Goal: Task Accomplishment & Management: Complete application form

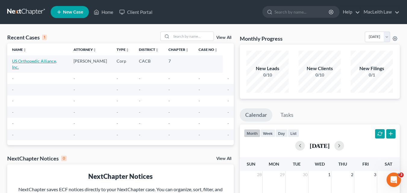
click at [41, 59] on link "US Orthopedic Alliance, Inc." at bounding box center [34, 63] width 45 height 11
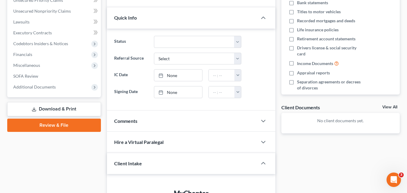
click at [42, 125] on link "Review & File" at bounding box center [54, 125] width 94 height 13
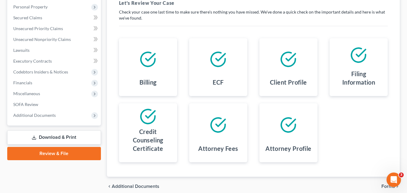
scroll to position [68, 0]
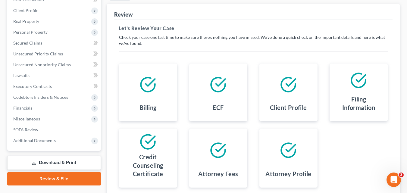
click at [358, 109] on h4 "Filing Information" at bounding box center [358, 103] width 48 height 17
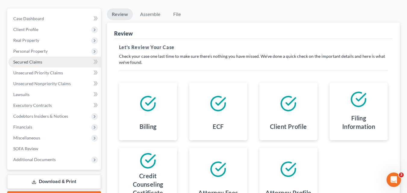
scroll to position [53, 0]
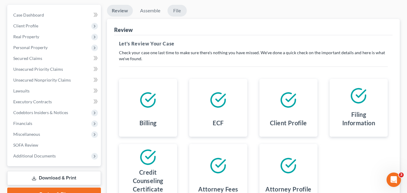
click at [173, 11] on link "File" at bounding box center [176, 11] width 19 height 12
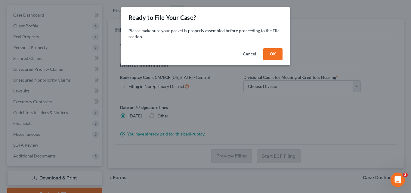
click at [272, 52] on button "OK" at bounding box center [273, 54] width 19 height 12
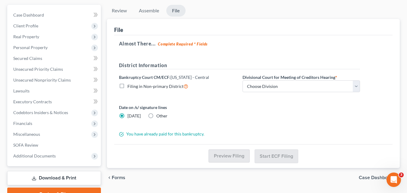
scroll to position [0, 0]
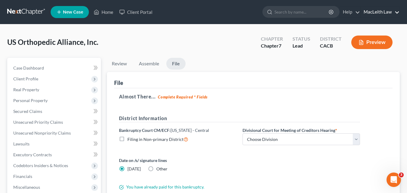
click at [385, 13] on link "MacLeith Law" at bounding box center [380, 12] width 39 height 11
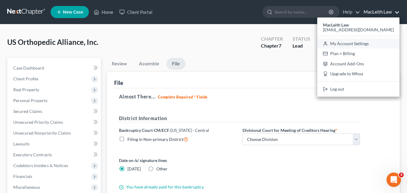
click at [352, 42] on link "My Account Settings" at bounding box center [358, 44] width 82 height 10
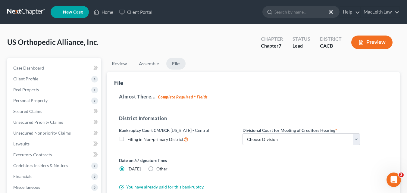
select select "29"
select select "4"
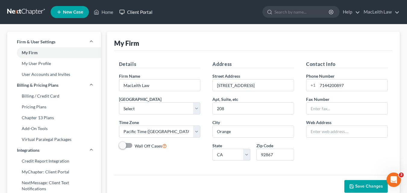
click at [139, 14] on link "Client Portal" at bounding box center [135, 12] width 39 height 11
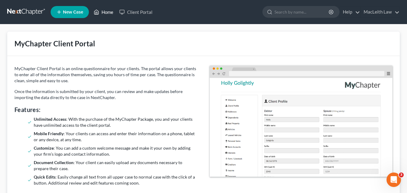
click at [106, 15] on link "Home" at bounding box center [104, 12] width 26 height 11
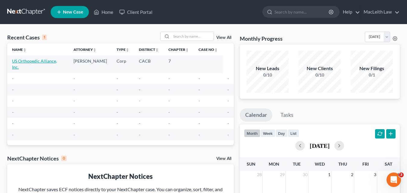
click at [33, 62] on link "US Orthopedic Alliance, Inc." at bounding box center [34, 63] width 45 height 11
select select "10"
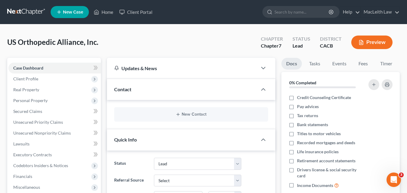
click at [369, 39] on button "Preview" at bounding box center [371, 43] width 41 height 14
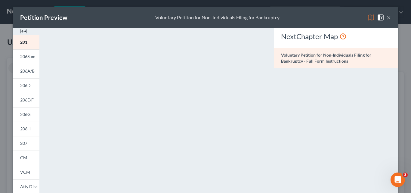
click at [387, 17] on button "×" at bounding box center [389, 17] width 4 height 7
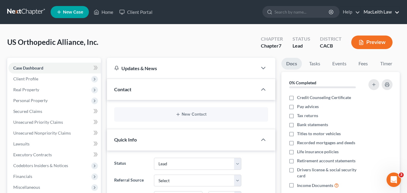
click at [397, 11] on link "MacLeith Law" at bounding box center [380, 12] width 39 height 11
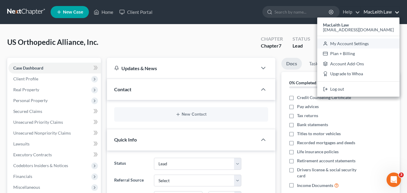
click at [367, 42] on link "My Account Settings" at bounding box center [358, 44] width 82 height 10
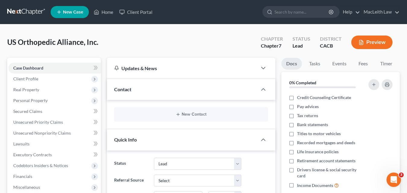
select select "10"
select select "29"
select select "4"
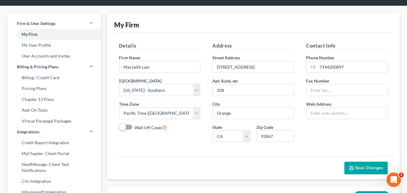
scroll to position [21, 0]
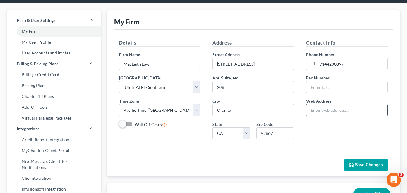
click at [330, 109] on input "text" at bounding box center [346, 110] width 81 height 11
click at [189, 158] on div "Save Changes" at bounding box center [253, 165] width 278 height 23
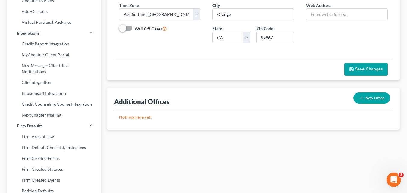
scroll to position [0, 0]
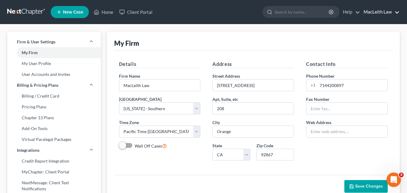
click at [363, 8] on link "MacLeith Law" at bounding box center [380, 12] width 39 height 11
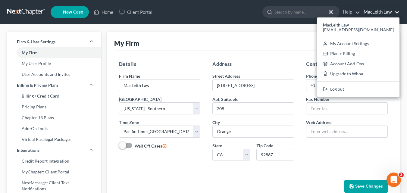
click at [285, 56] on div "Details Firm Name * MacLeith Law Primary District Select [US_STATE] - [GEOGRAPH…" at bounding box center [253, 113] width 278 height 124
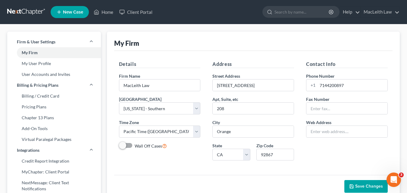
click at [71, 10] on span "New Case" at bounding box center [73, 12] width 20 height 5
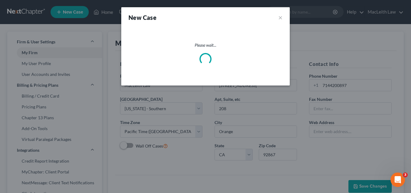
select select "10"
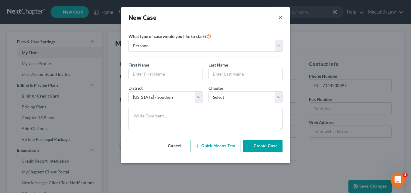
click at [282, 15] on button "×" at bounding box center [281, 17] width 4 height 8
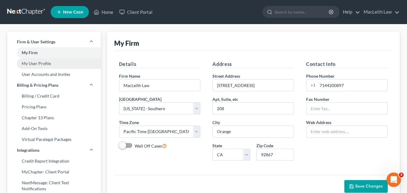
click at [38, 61] on link "My User Profile" at bounding box center [54, 63] width 94 height 11
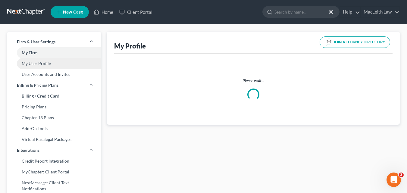
select select "4"
select select "7"
select select "attorney"
select select "0"
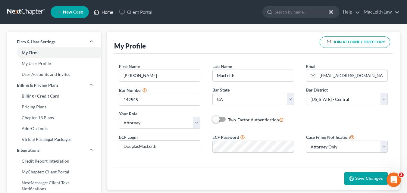
click at [104, 10] on link "Home" at bounding box center [104, 12] width 26 height 11
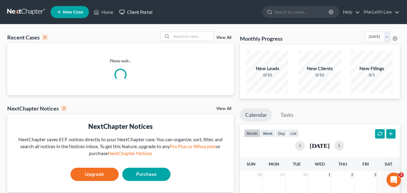
click at [134, 9] on link "Client Portal" at bounding box center [135, 12] width 39 height 11
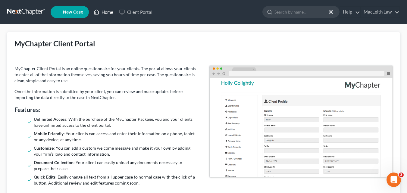
click at [110, 10] on link "Home" at bounding box center [104, 12] width 26 height 11
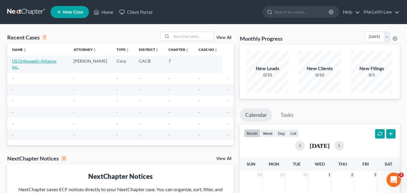
click at [20, 60] on link "US Orthopedic Alliance, Inc." at bounding box center [34, 63] width 45 height 11
select select "10"
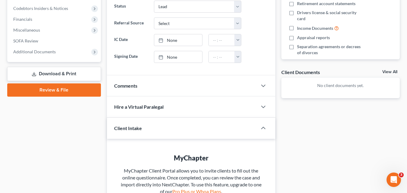
scroll to position [159, 0]
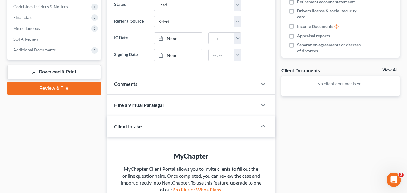
click at [64, 91] on link "Review & File" at bounding box center [54, 88] width 94 height 13
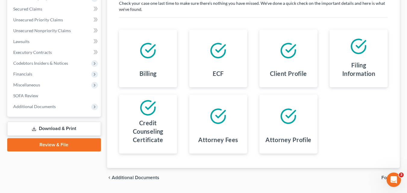
scroll to position [120, 0]
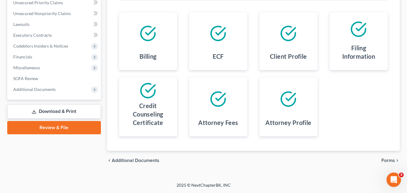
click at [384, 161] on span "Forms" at bounding box center [388, 160] width 14 height 5
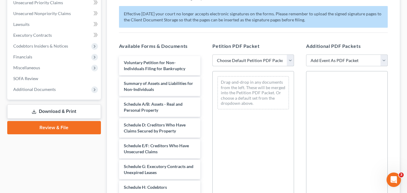
click at [293, 61] on select "Choose Default Petition PDF Packet Complete Bankruptcy Petition (all forms and …" at bounding box center [253, 61] width 82 height 12
select select "0"
click at [212, 55] on select "Choose Default Petition PDF Packet Complete Bankruptcy Petition (all forms and …" at bounding box center [253, 61] width 82 height 12
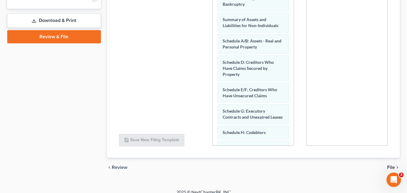
scroll to position [217, 0]
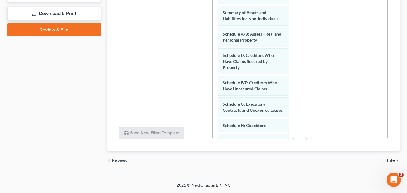
click at [390, 159] on span "File" at bounding box center [391, 160] width 8 height 5
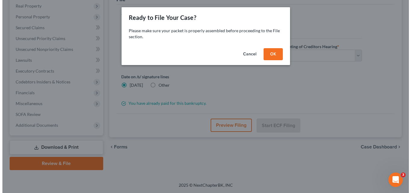
scroll to position [84, 0]
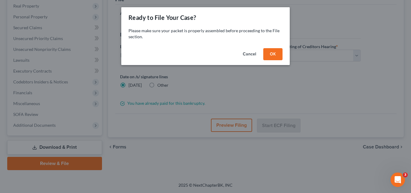
click at [277, 52] on button "OK" at bounding box center [273, 54] width 19 height 12
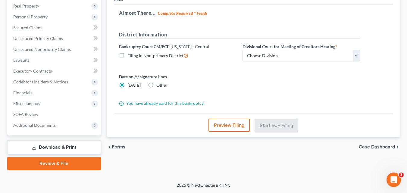
click at [234, 125] on button "Preview Filing" at bounding box center [228, 125] width 41 height 13
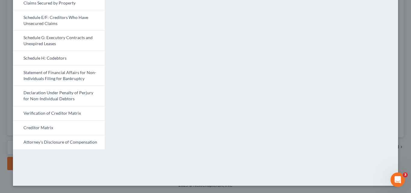
scroll to position [0, 0]
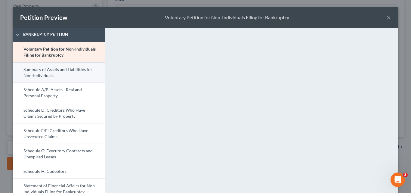
click at [54, 75] on link "Summary of Assets and Liabilities for Non-Individuals" at bounding box center [59, 72] width 92 height 20
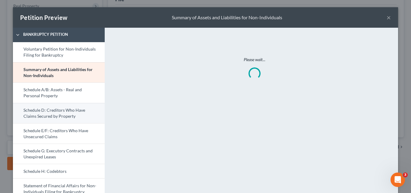
drag, startPoint x: 55, startPoint y: 87, endPoint x: 55, endPoint y: 105, distance: 17.2
click at [55, 88] on link "Schedule A/B: Assets - Real and Personal Property" at bounding box center [59, 93] width 92 height 20
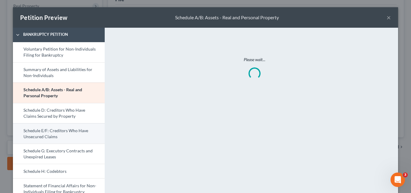
click at [55, 136] on link "Schedule E/F: Creditors Who Have Unsecured Claims" at bounding box center [59, 133] width 92 height 20
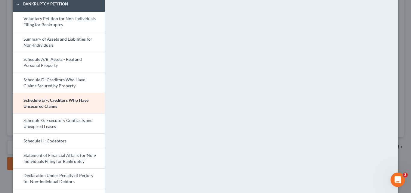
scroll to position [113, 0]
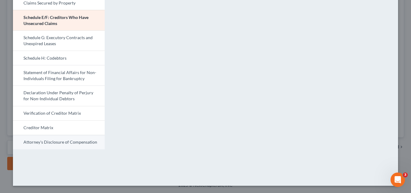
click at [47, 140] on link "Attorney's Disclosure of Compensation" at bounding box center [59, 142] width 92 height 14
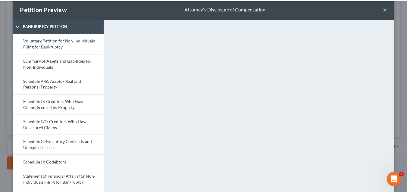
scroll to position [0, 0]
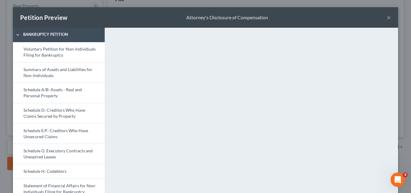
click at [387, 18] on button "×" at bounding box center [389, 17] width 4 height 7
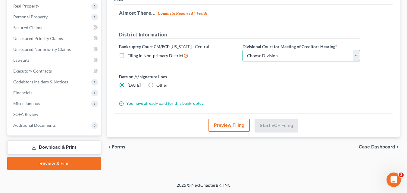
click at [317, 56] on select "Choose Division [GEOGRAPHIC_DATA][PERSON_NAME] [GEOGRAPHIC_DATA] [GEOGRAPHIC_DA…" at bounding box center [300, 56] width 117 height 12
click at [274, 60] on select "Choose Division [GEOGRAPHIC_DATA][PERSON_NAME] [GEOGRAPHIC_DATA] [GEOGRAPHIC_DA…" at bounding box center [300, 56] width 117 height 12
select select "3"
click at [242, 50] on select "Choose Division [GEOGRAPHIC_DATA][PERSON_NAME] [GEOGRAPHIC_DATA] [GEOGRAPHIC_DA…" at bounding box center [300, 56] width 117 height 12
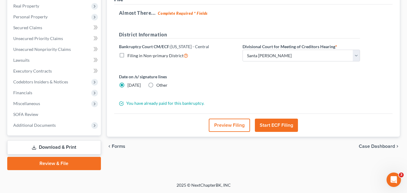
click at [280, 126] on button "Start ECF Filing" at bounding box center [276, 125] width 43 height 13
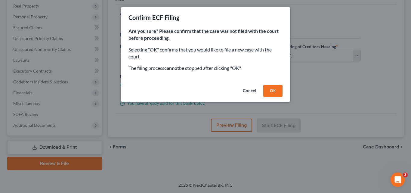
click at [269, 90] on button "OK" at bounding box center [273, 91] width 19 height 12
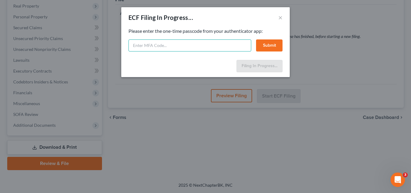
click at [192, 42] on input "text" at bounding box center [190, 45] width 123 height 12
type input "935495"
click at [263, 44] on button "Submit" at bounding box center [269, 45] width 27 height 12
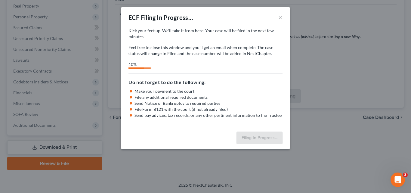
select select "3"
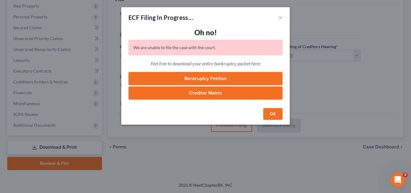
click at [275, 112] on button "OK" at bounding box center [273, 114] width 19 height 12
